Goal: Obtain resource: Download file/media

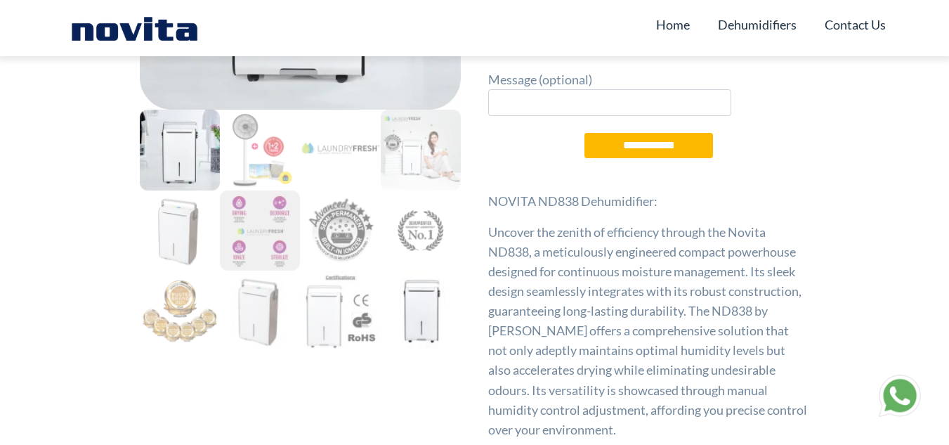
scroll to position [351, 0]
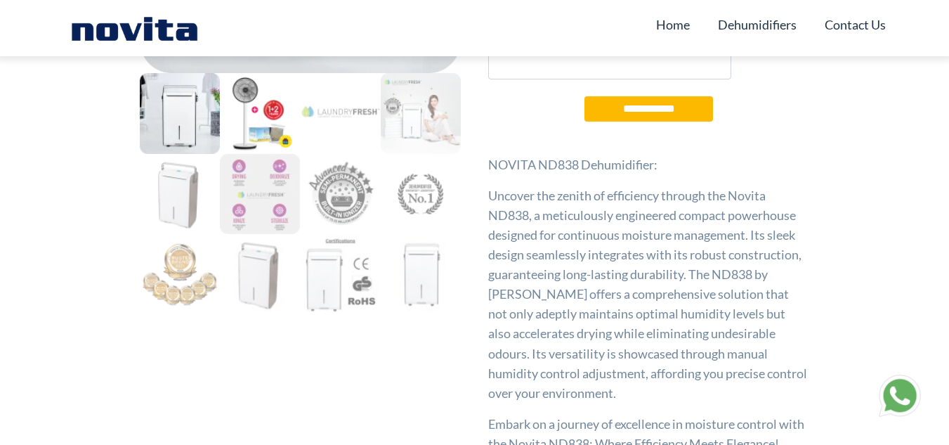
click at [261, 104] on img at bounding box center [260, 113] width 80 height 80
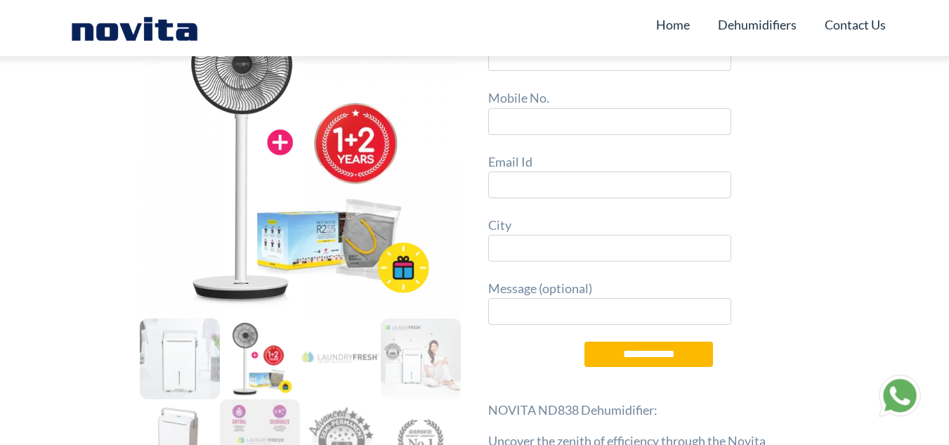
scroll to position [140, 0]
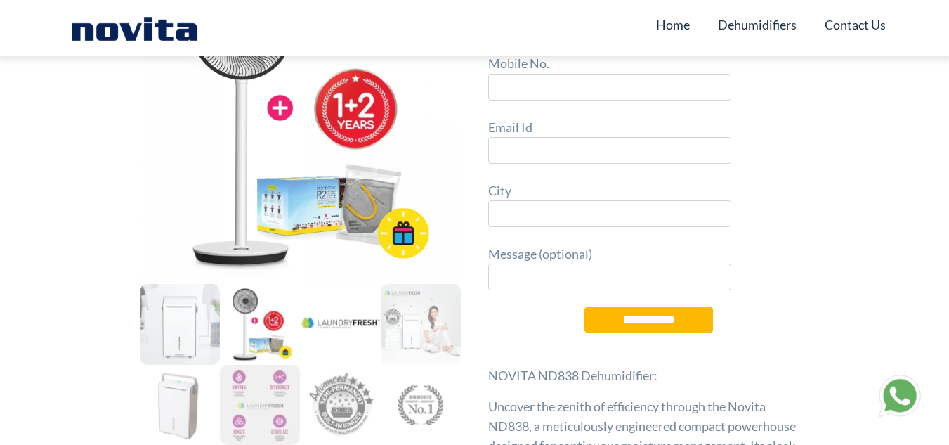
click at [341, 328] on img at bounding box center [340, 324] width 80 height 80
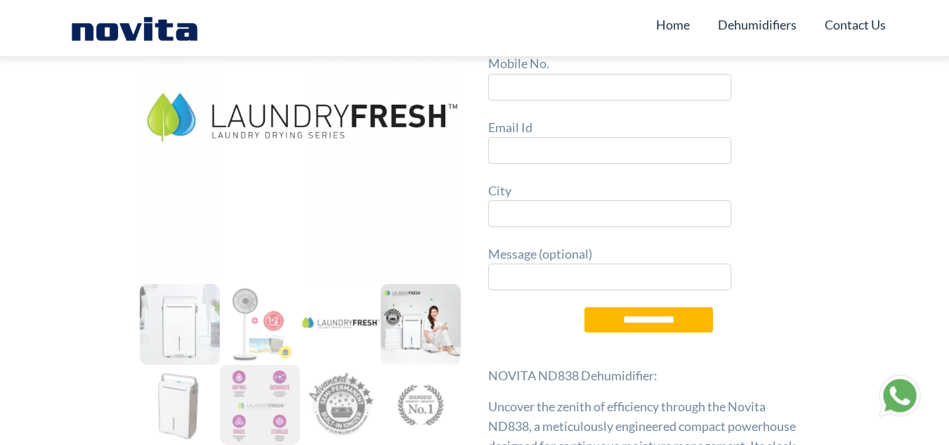
click at [428, 332] on img at bounding box center [421, 324] width 80 height 80
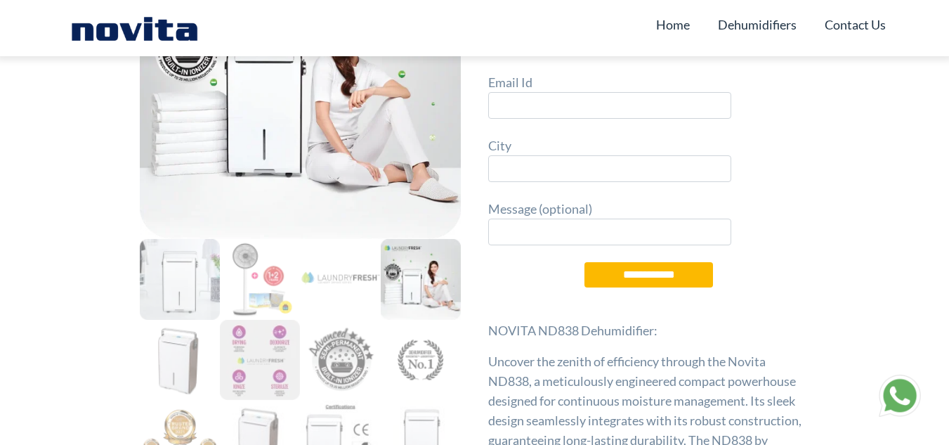
scroll to position [211, 0]
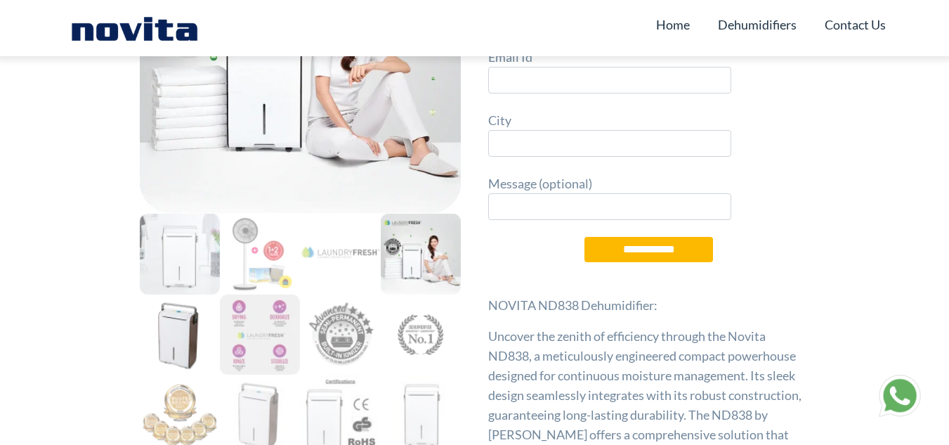
click at [191, 338] on img at bounding box center [180, 334] width 80 height 80
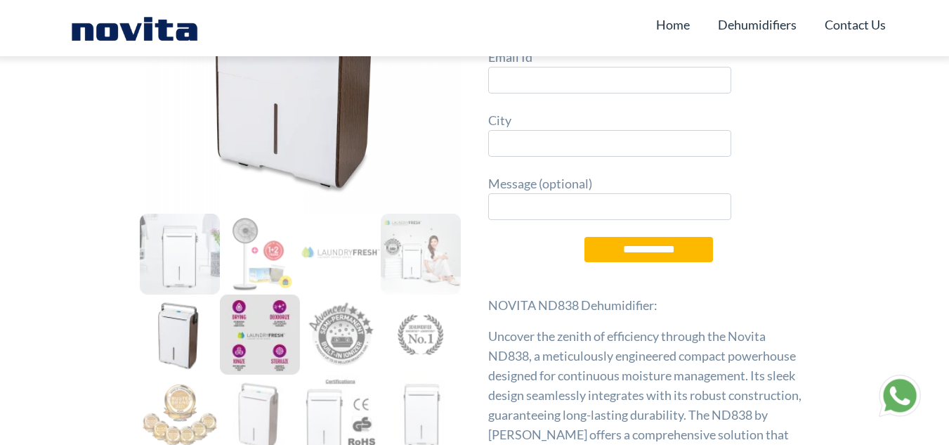
click at [254, 331] on img at bounding box center [260, 334] width 80 height 80
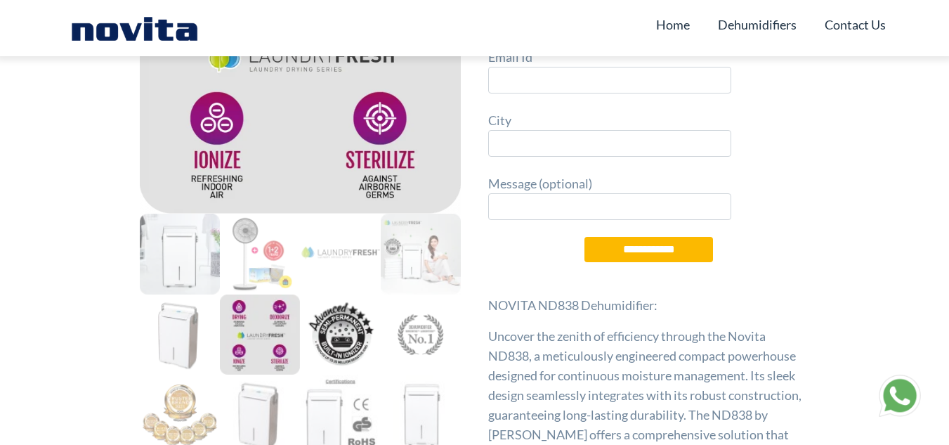
click at [342, 346] on img at bounding box center [340, 334] width 80 height 80
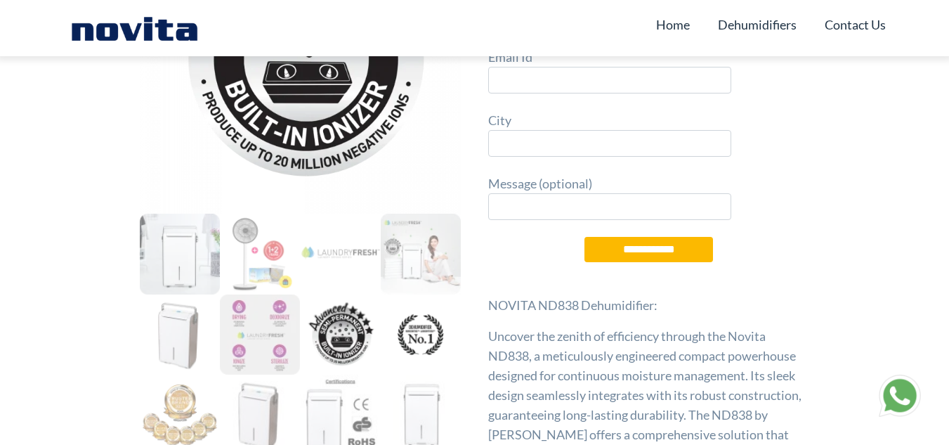
click at [414, 328] on img at bounding box center [421, 334] width 80 height 80
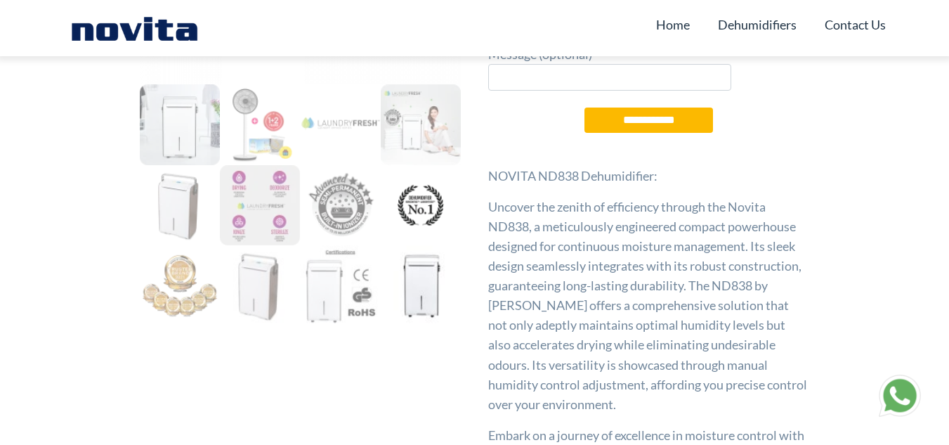
scroll to position [351, 0]
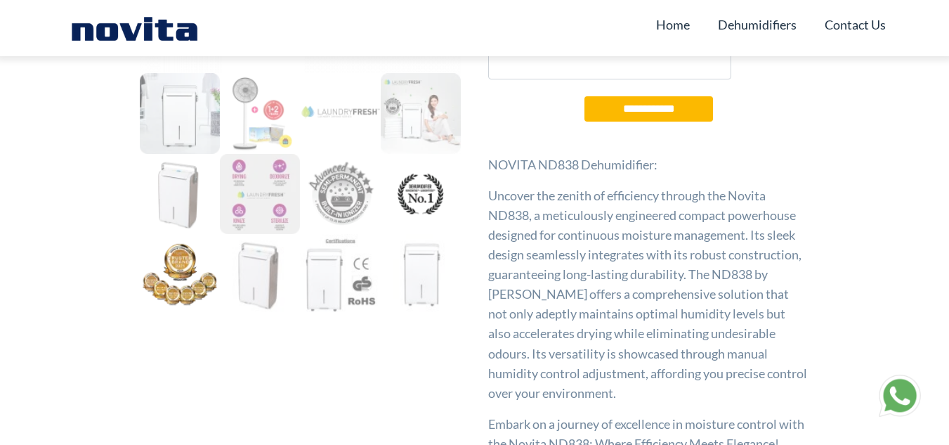
click at [178, 278] on img at bounding box center [180, 274] width 80 height 80
click at [254, 265] on img at bounding box center [260, 274] width 80 height 80
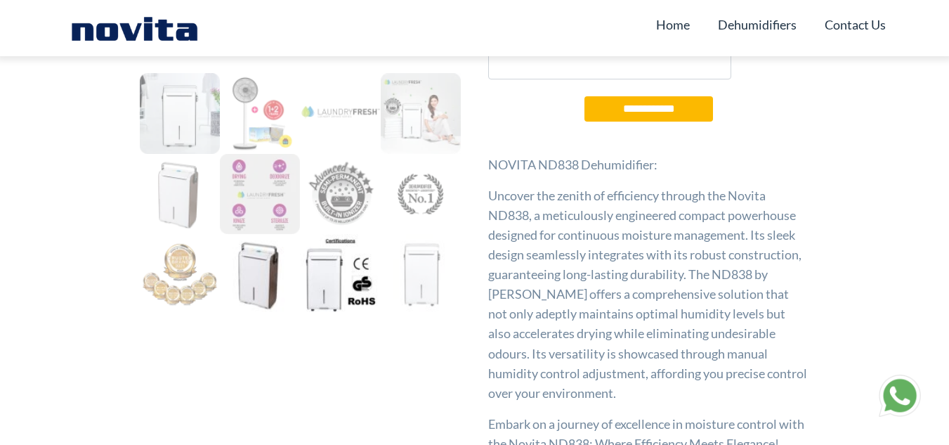
click at [321, 268] on img at bounding box center [340, 274] width 80 height 80
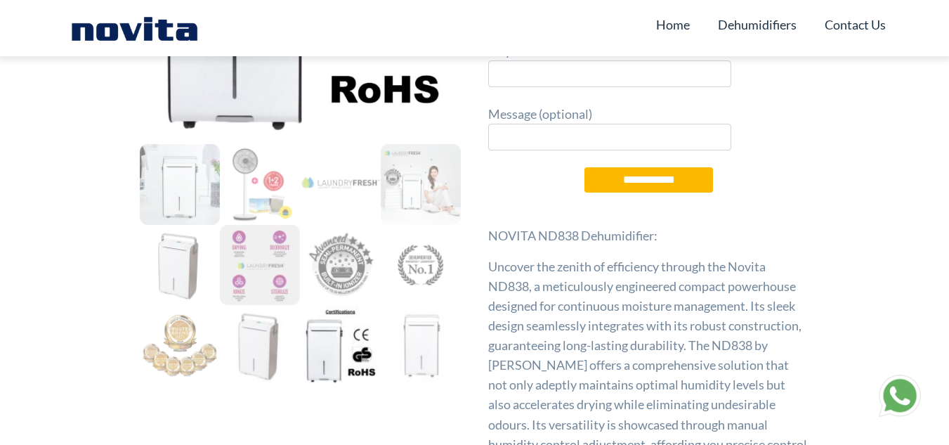
scroll to position [281, 0]
click at [419, 338] on img at bounding box center [421, 344] width 80 height 80
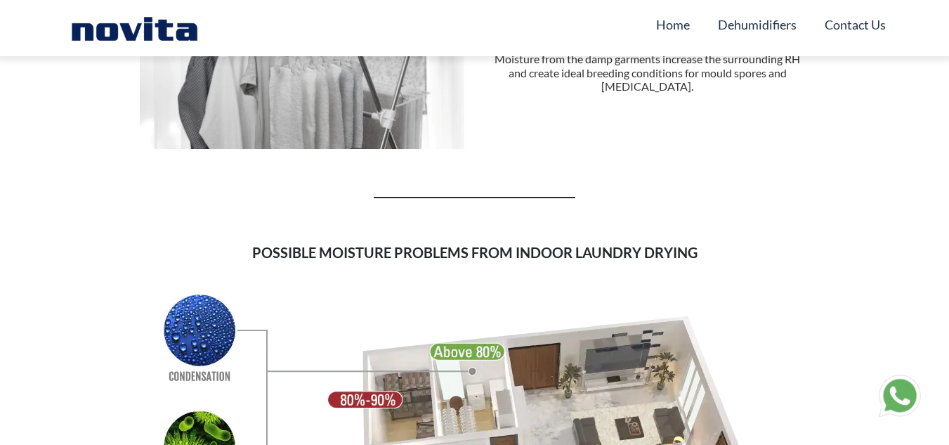
scroll to position [1966, 0]
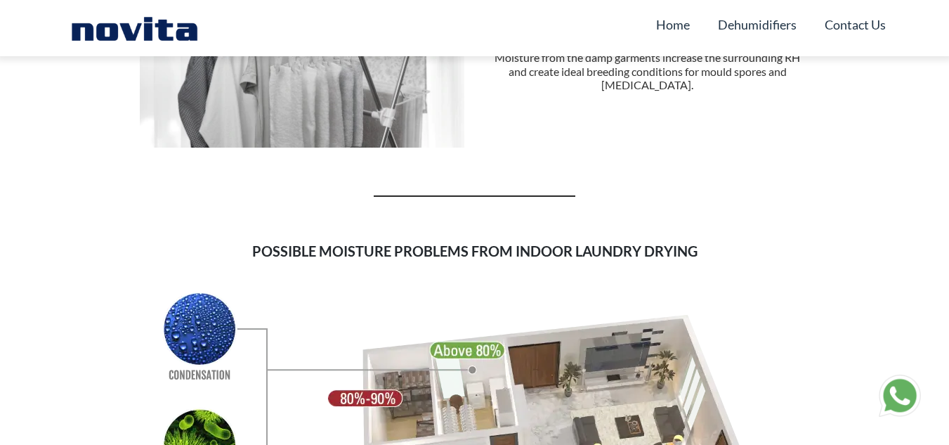
type input "*"
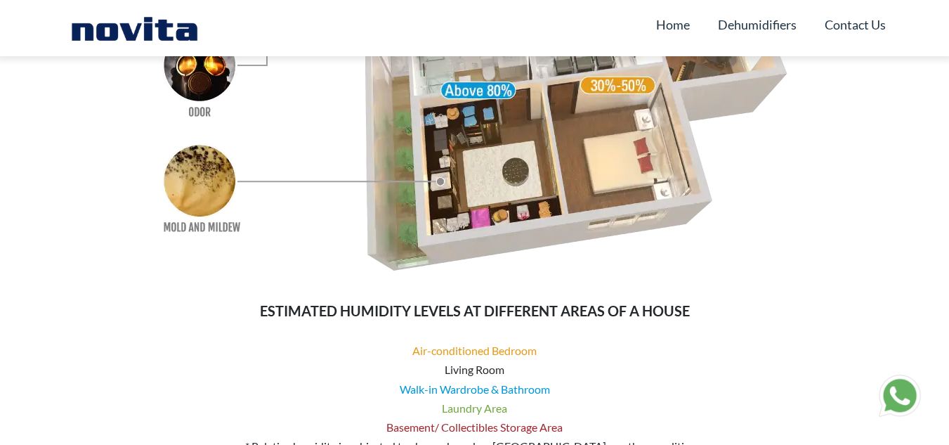
scroll to position [13490, 0]
type input "**"
click at [0, 0] on button "Save" at bounding box center [0, 0] width 0 height 0
